Goal: Task Accomplishment & Management: Use online tool/utility

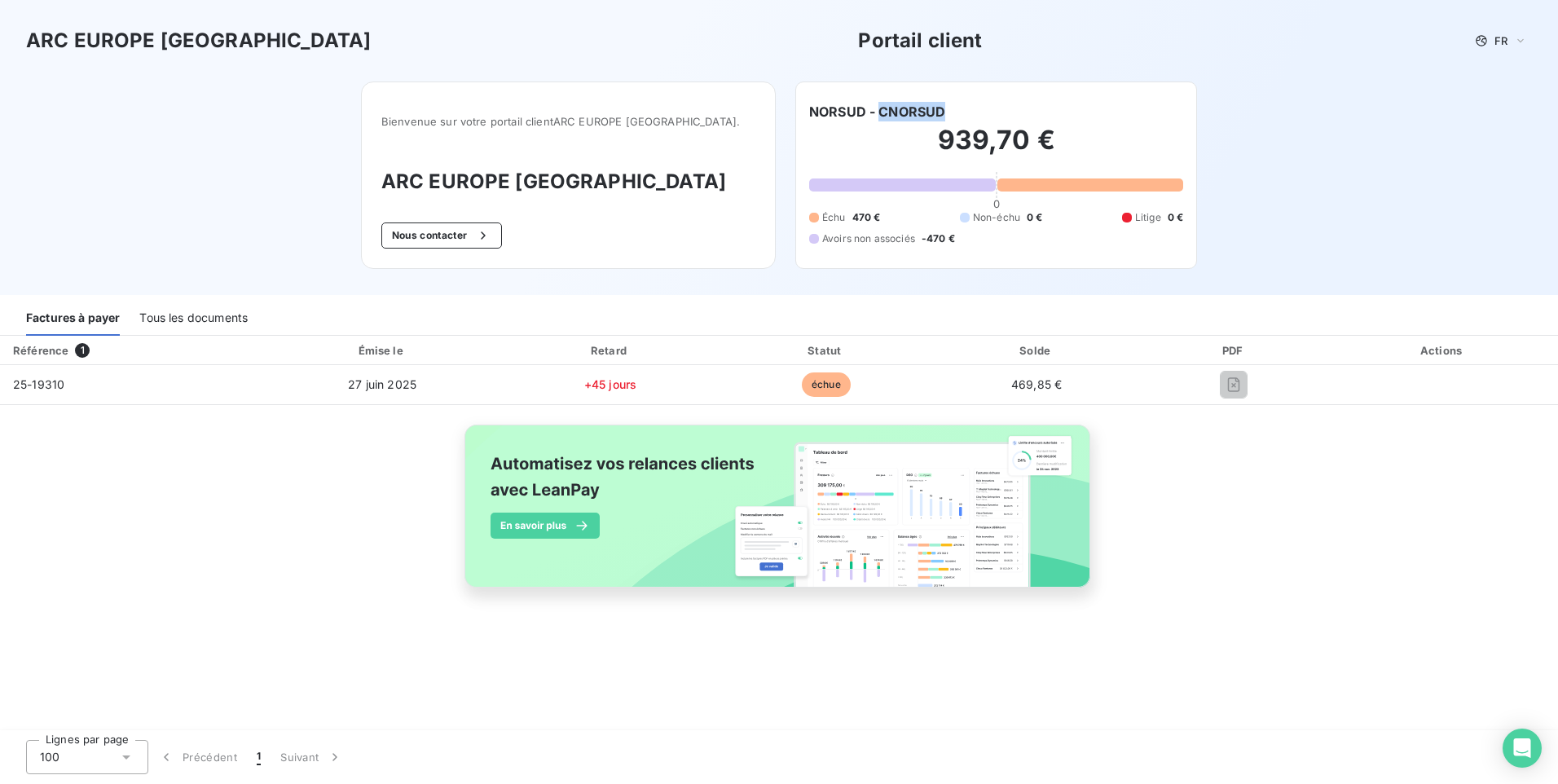
drag, startPoint x: 949, startPoint y: 108, endPoint x: 880, endPoint y: 110, distance: 69.0
click at [880, 110] on div "NORSUD - CNORSUD" at bounding box center [996, 111] width 374 height 19
copy h6 "CNORSUD"
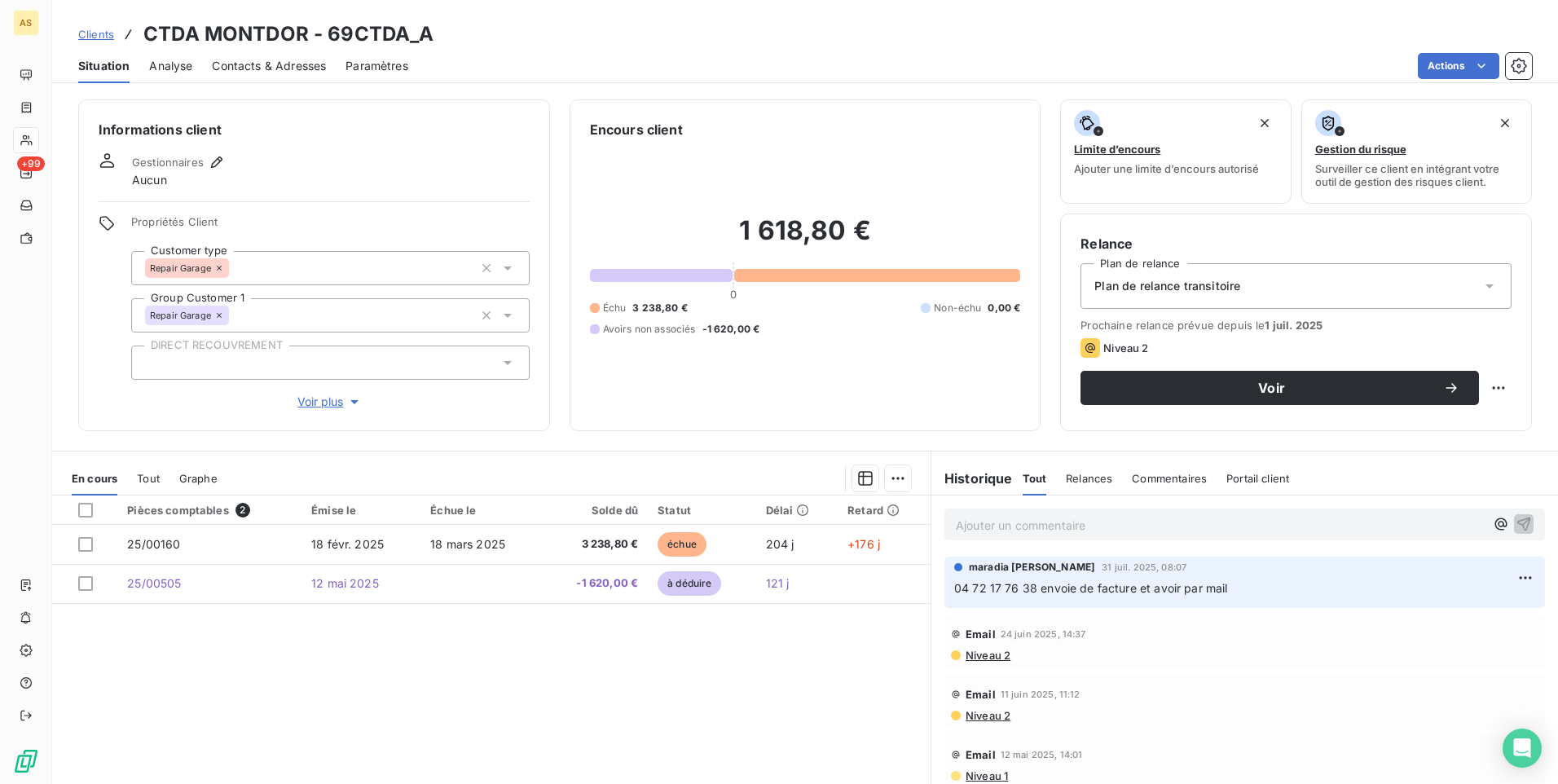
click at [95, 33] on span "Clients" at bounding box center [96, 35] width 35 height 13
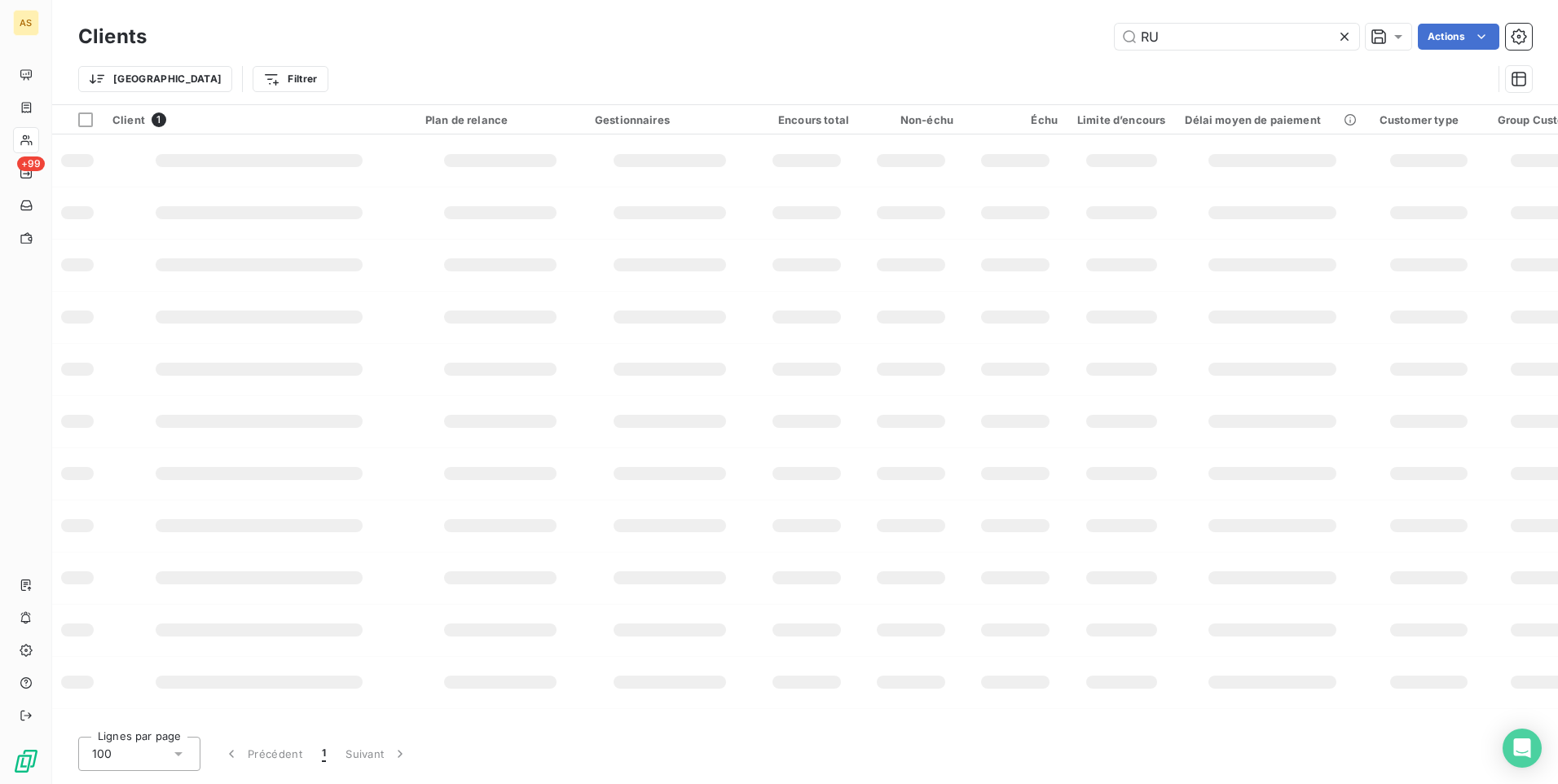
type input "R"
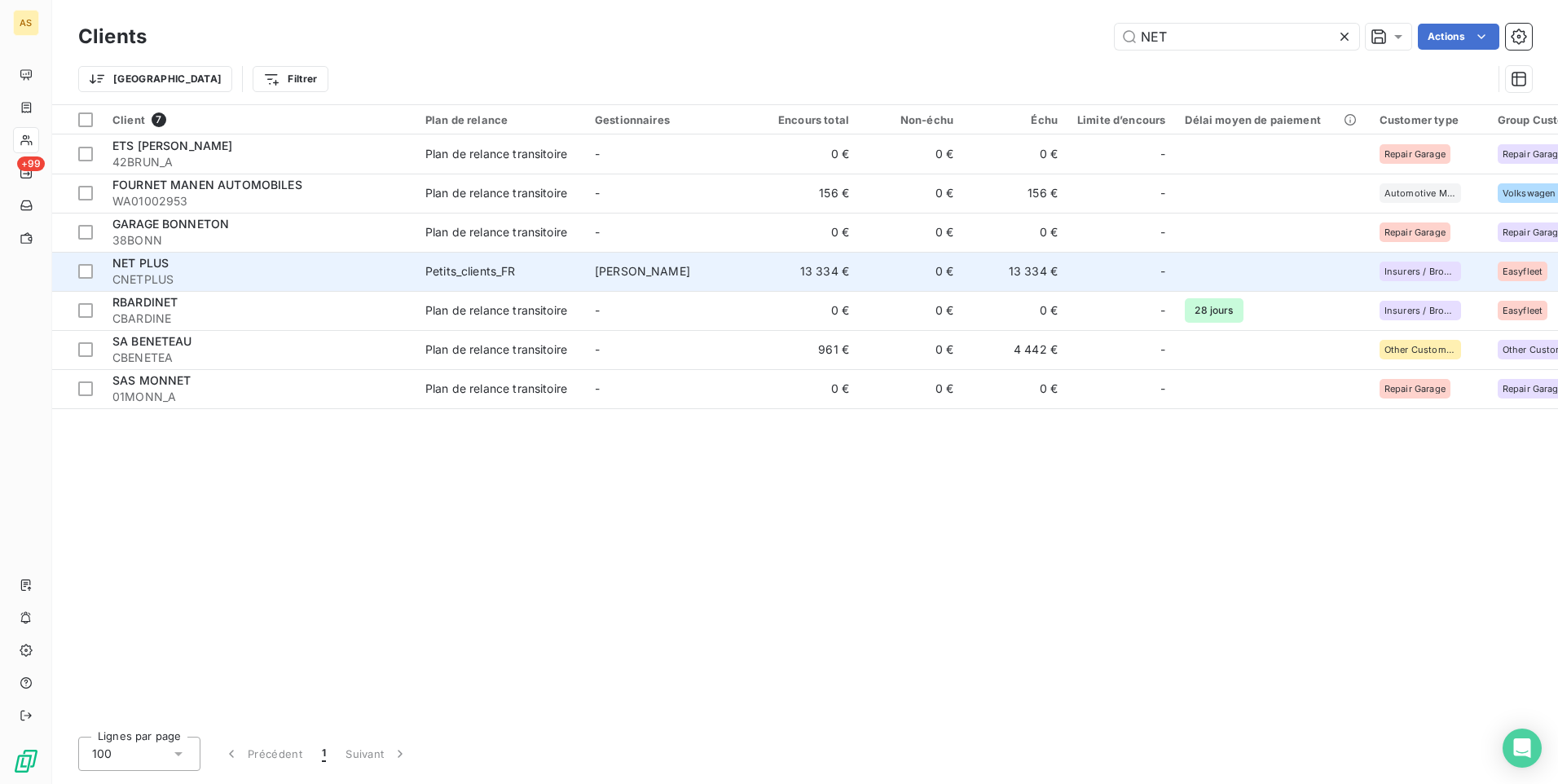
type input "NET"
click at [238, 265] on div "NET PLUS" at bounding box center [259, 263] width 293 height 16
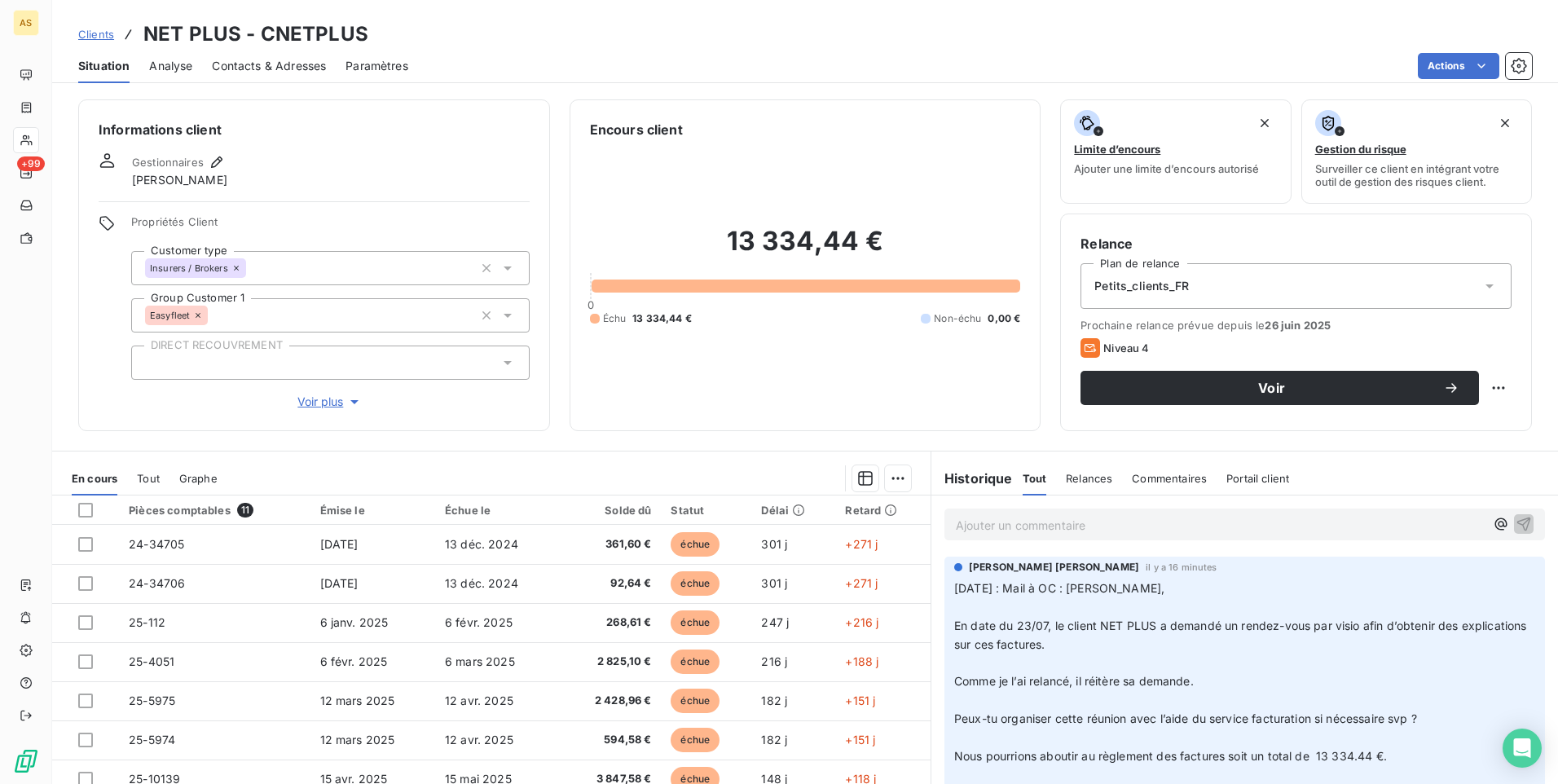
click at [92, 33] on span "Clients" at bounding box center [96, 35] width 35 height 13
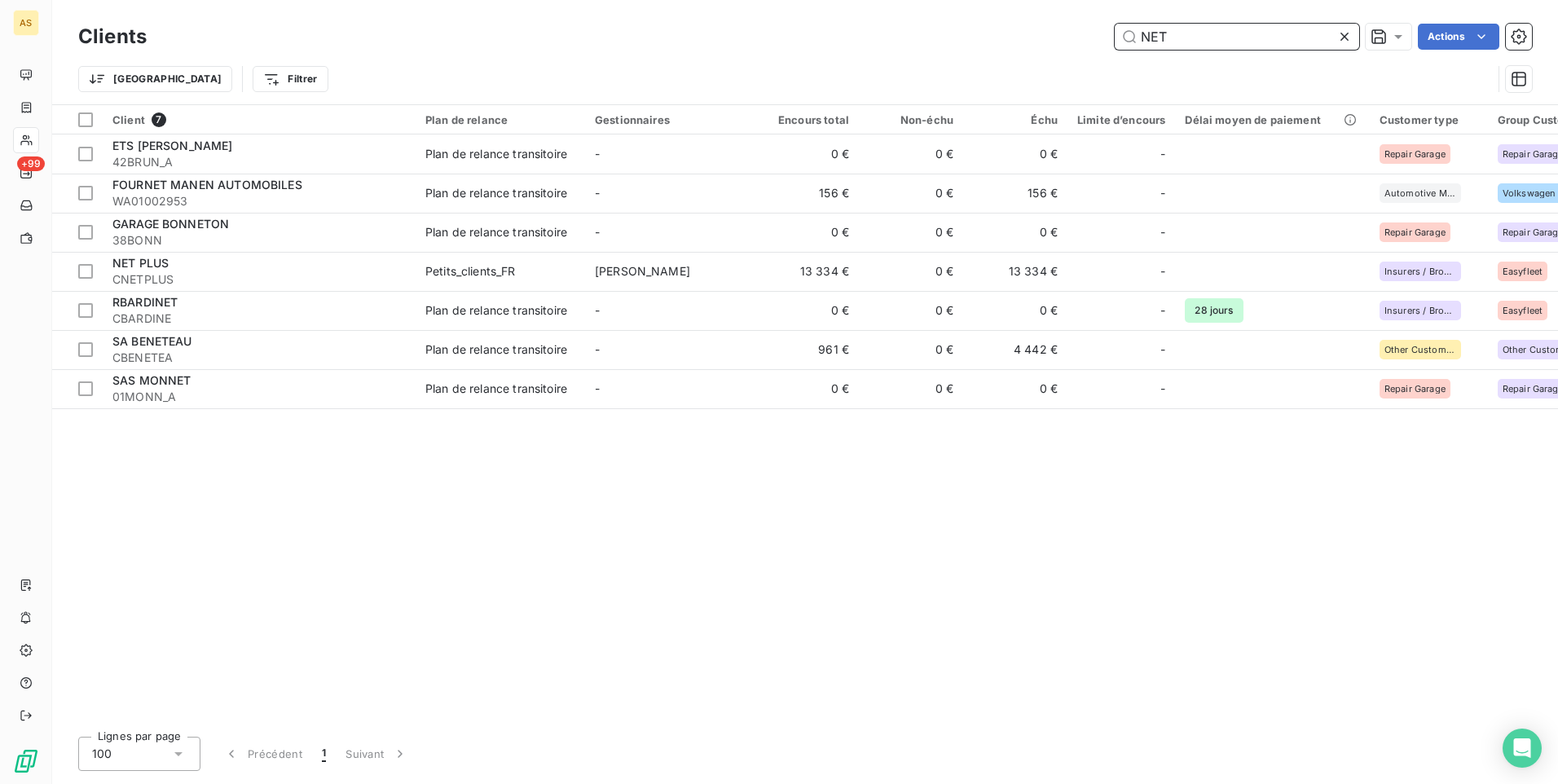
drag, startPoint x: 1188, startPoint y: 33, endPoint x: 1014, endPoint y: 26, distance: 174.1
click at [1015, 26] on div "NET Actions" at bounding box center [849, 36] width 1366 height 26
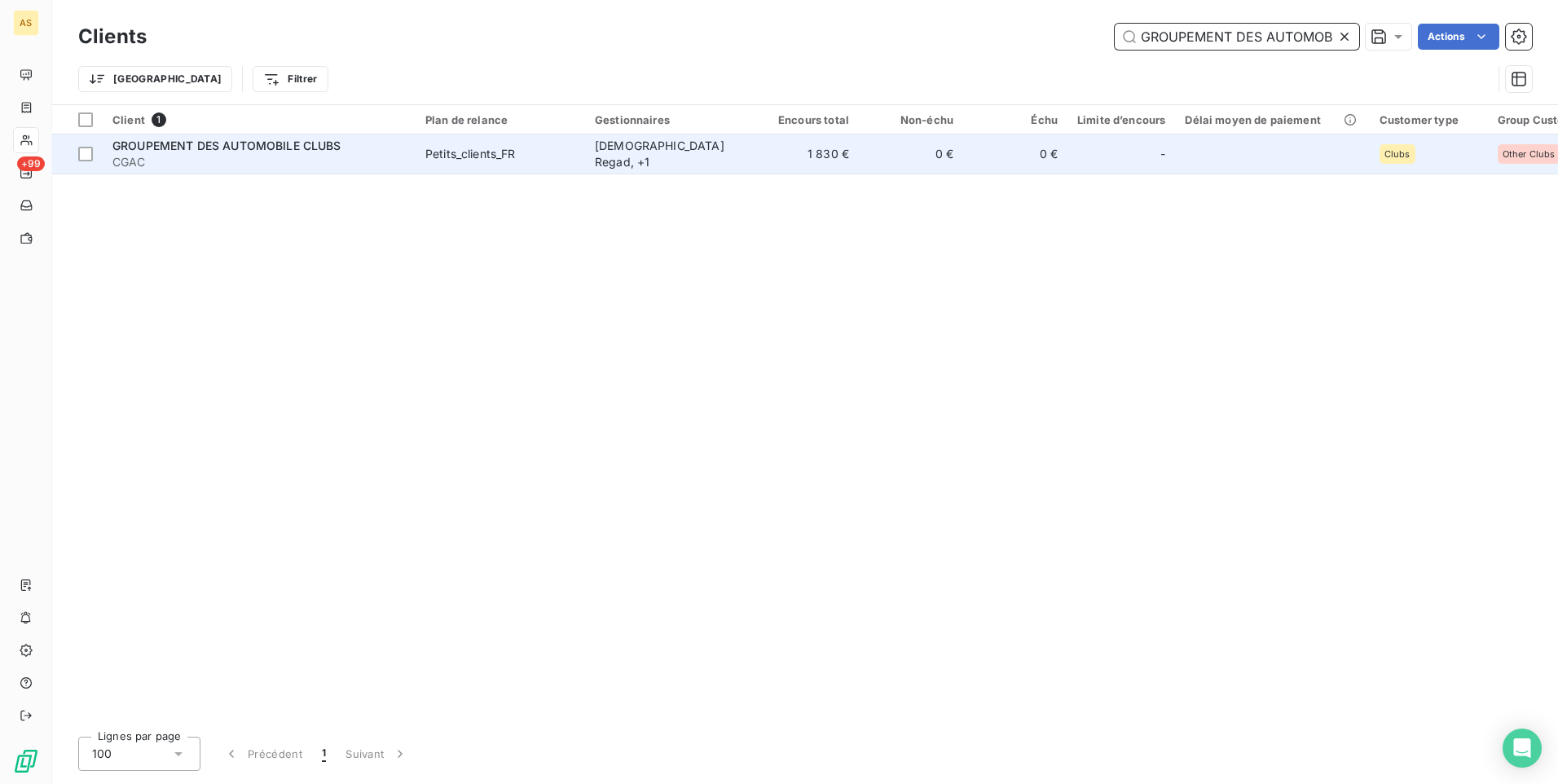
type input "GROUPEMENT DES AUTOMOB"
click at [835, 159] on td "1 830 €" at bounding box center [806, 153] width 105 height 39
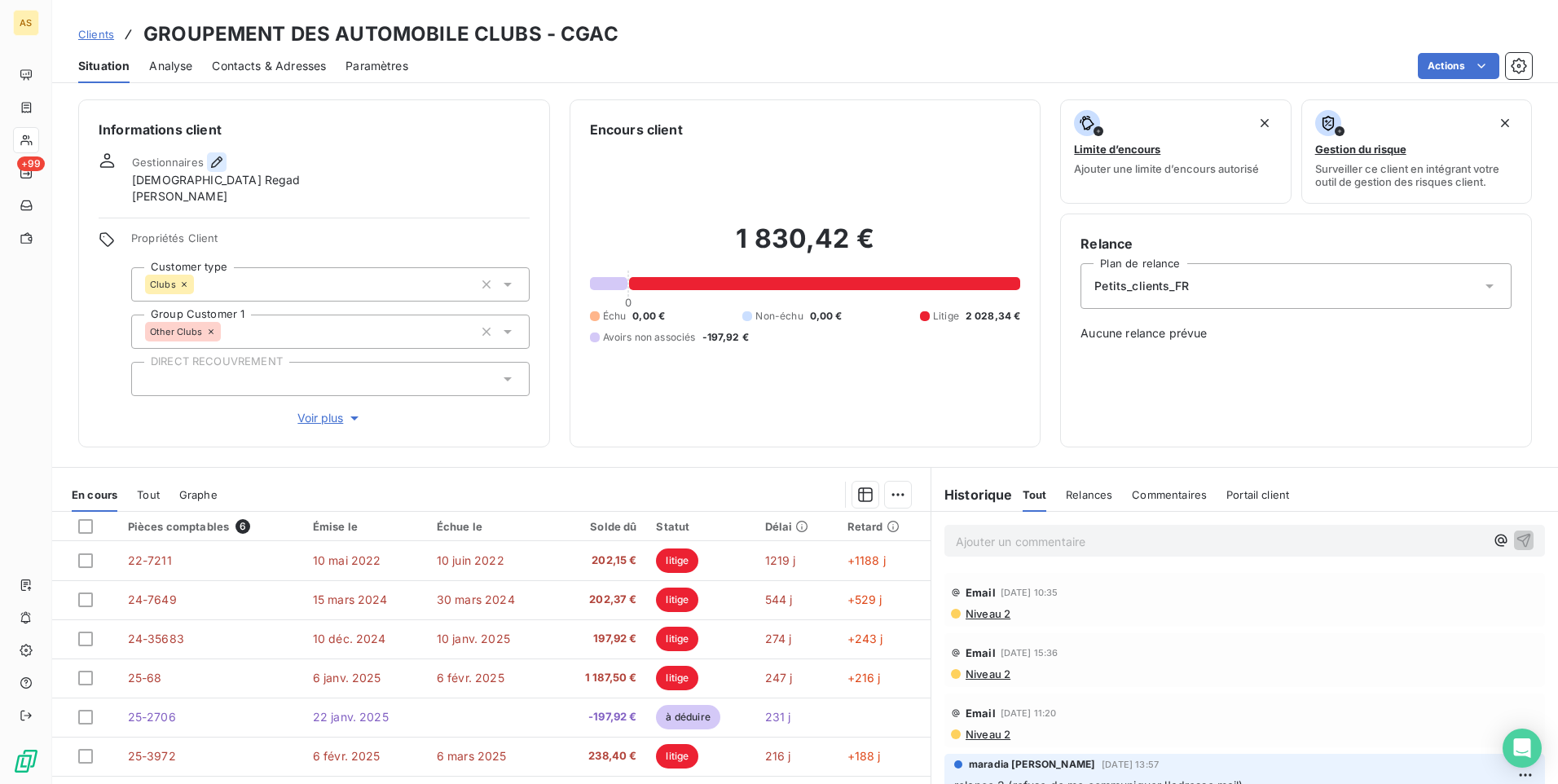
click at [217, 162] on icon "button" at bounding box center [217, 162] width 16 height 16
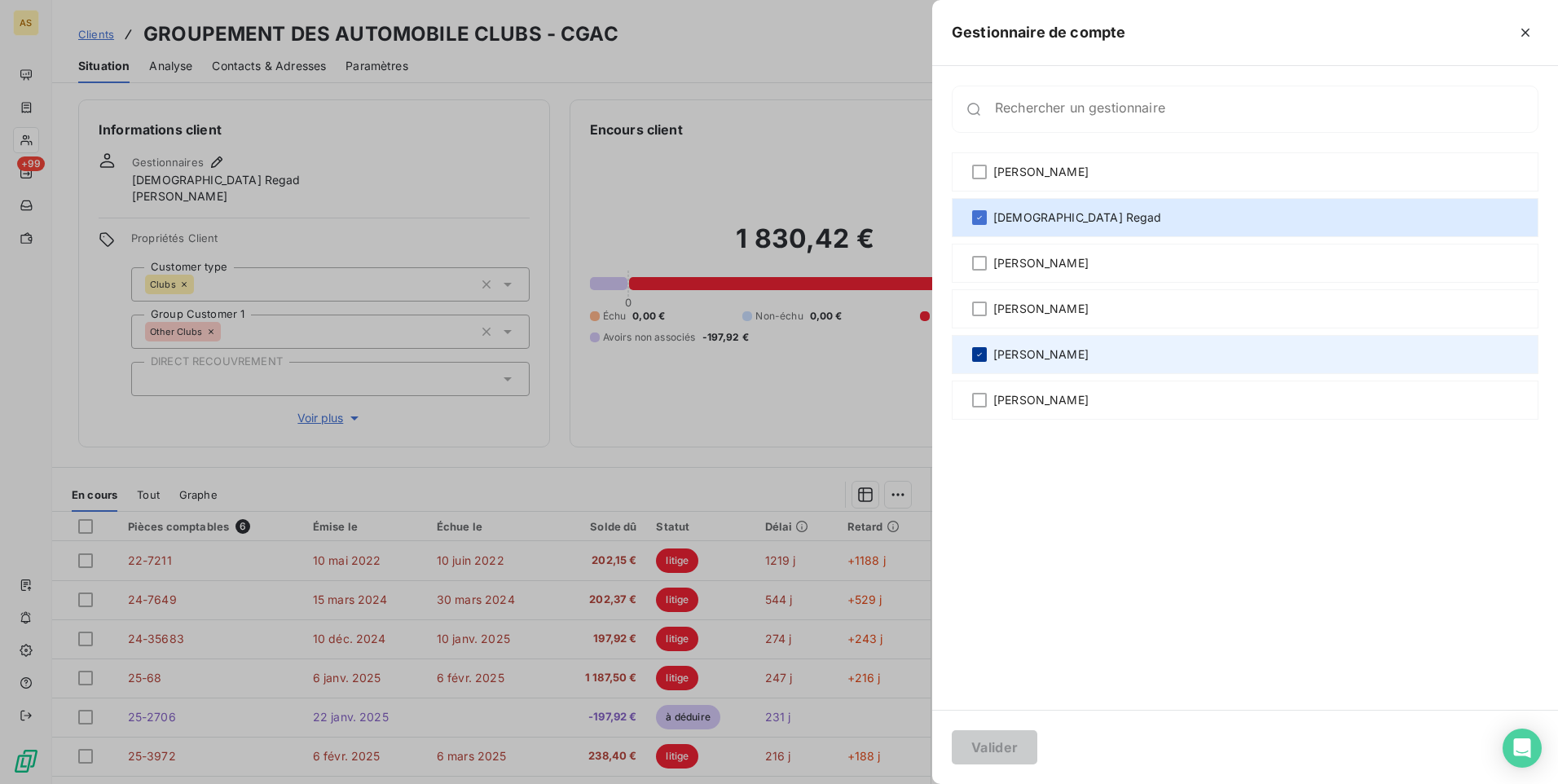
click at [978, 356] on icon at bounding box center [979, 354] width 5 height 3
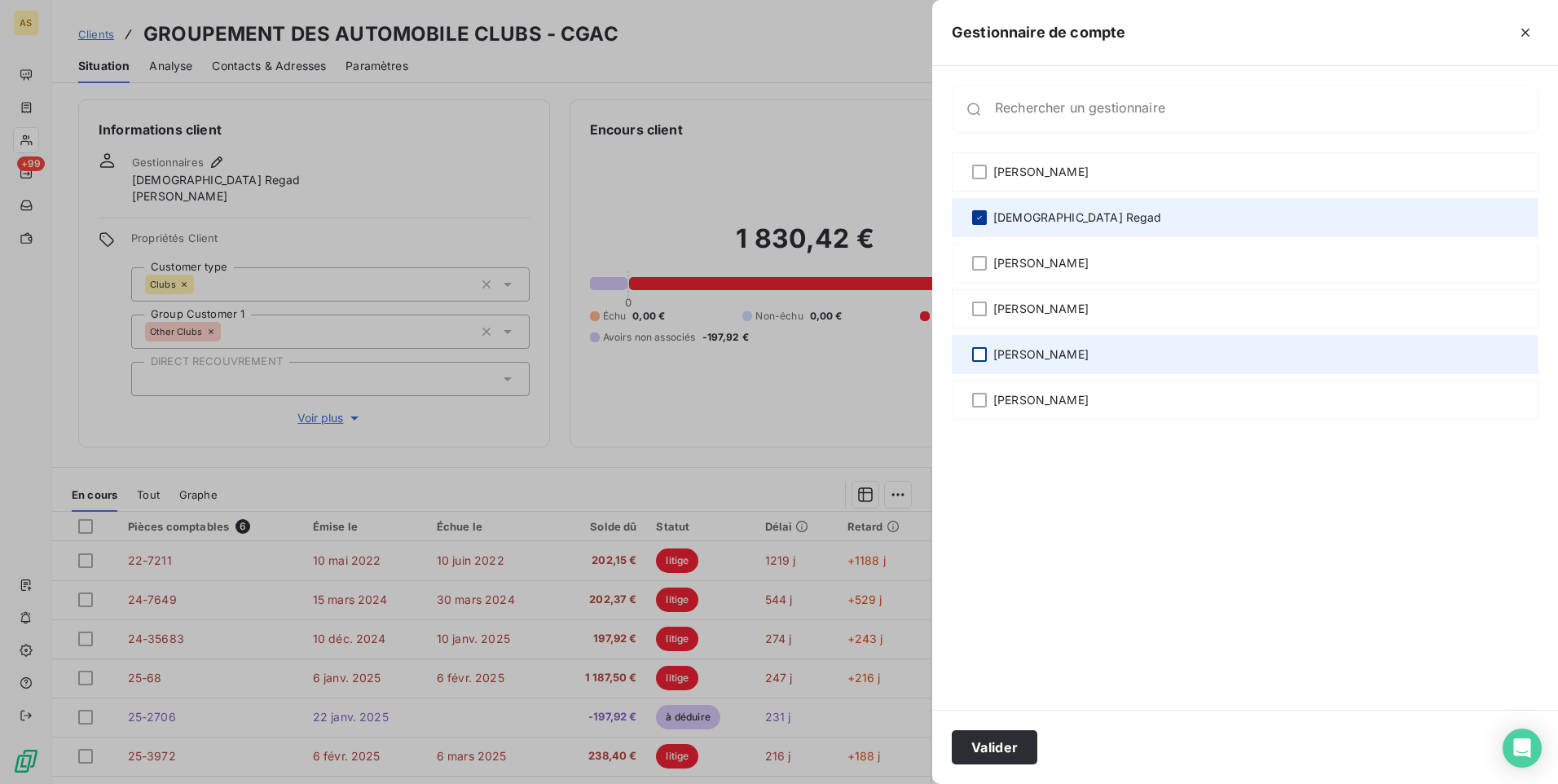
click at [979, 219] on icon at bounding box center [979, 217] width 5 height 3
click at [1001, 750] on button "Valider" at bounding box center [994, 748] width 85 height 35
